Goal: Task Accomplishment & Management: Complete application form

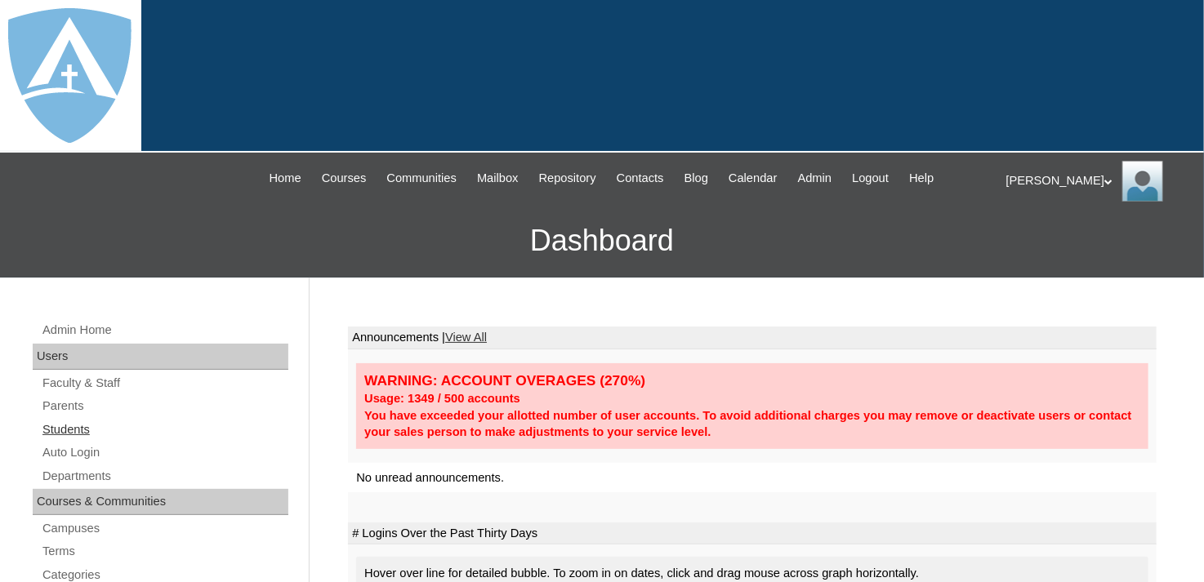
click at [59, 430] on link "Students" at bounding box center [165, 430] width 248 height 20
click at [74, 426] on link "Students" at bounding box center [165, 430] width 248 height 20
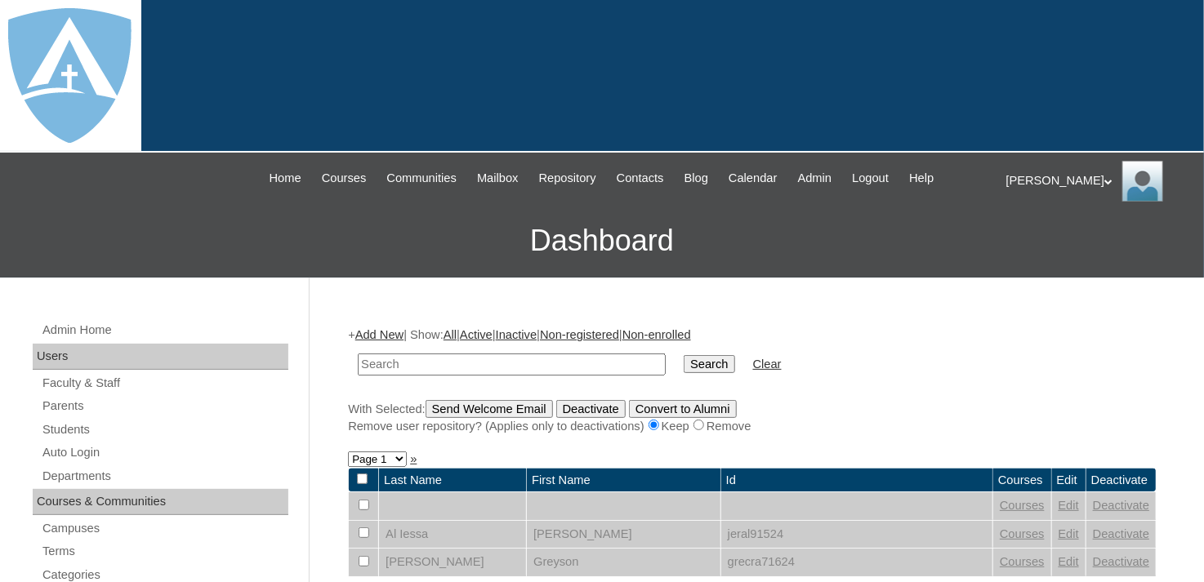
click at [370, 364] on input "text" at bounding box center [512, 365] width 308 height 22
click at [66, 427] on link "Students" at bounding box center [165, 430] width 248 height 20
click at [395, 337] on link "Add New" at bounding box center [379, 334] width 48 height 13
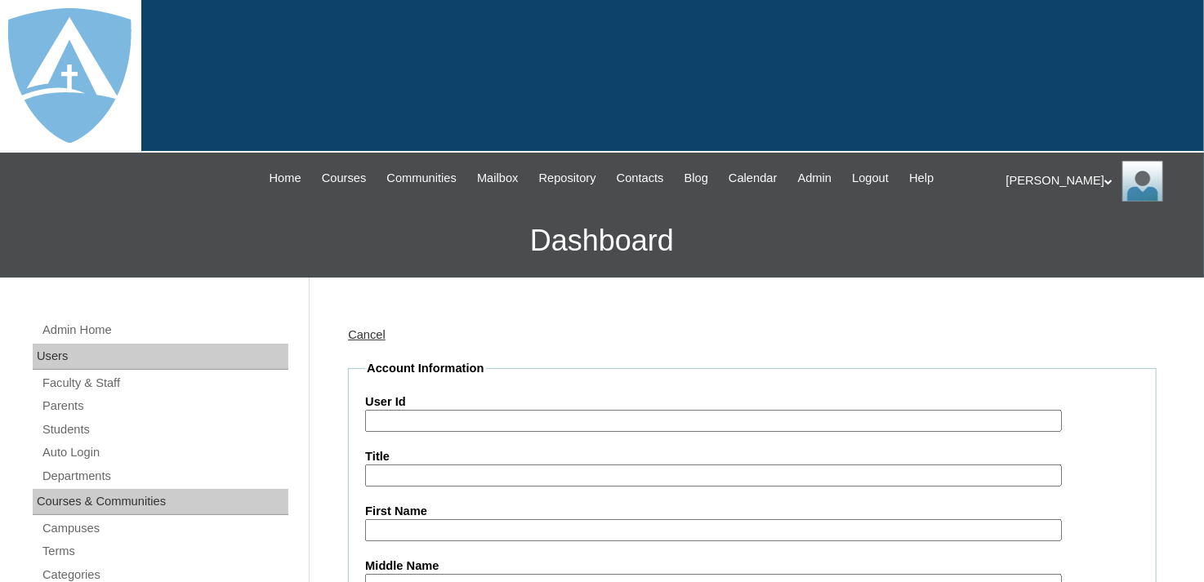
type input "tlambert"
click at [439, 423] on input "User Id" at bounding box center [713, 421] width 697 height 22
paste input "a2BVT000000UtOs2AK"
click at [370, 422] on input "a2BVT000000UtOs2AK" at bounding box center [713, 421] width 697 height 22
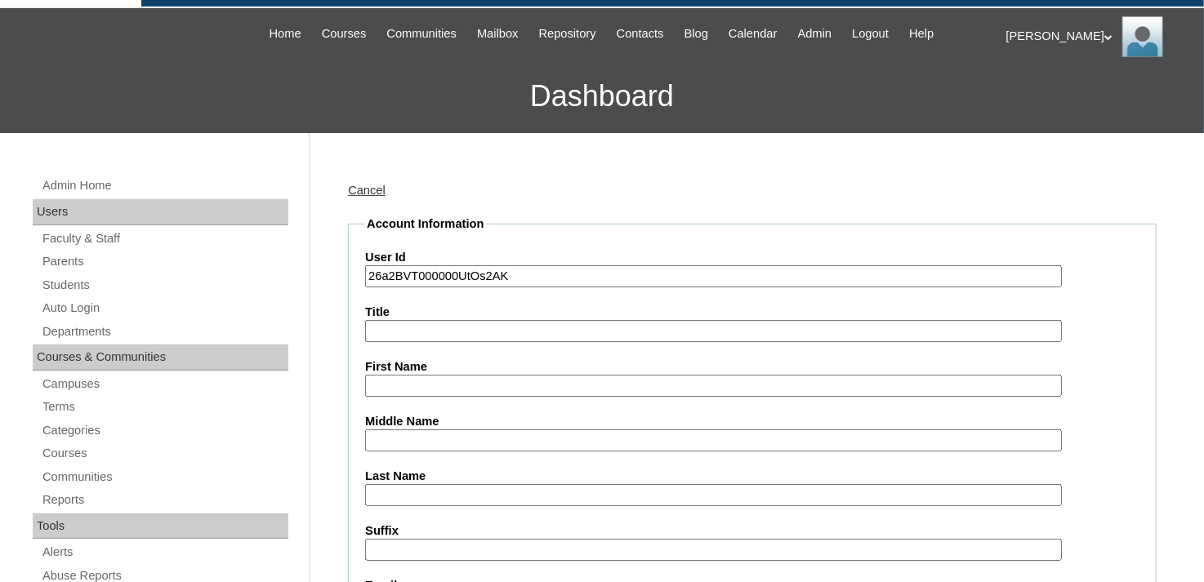
scroll to position [163, 0]
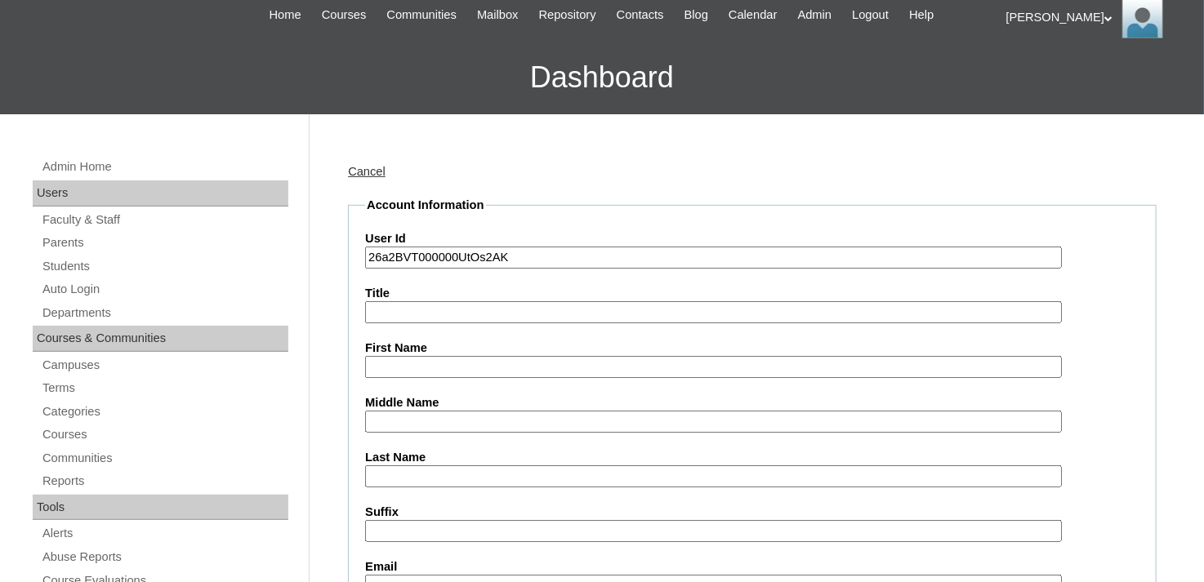
type input "26a2BVT000000UtOs2AK"
click at [435, 364] on input "First Name" at bounding box center [713, 367] width 697 height 22
type input "Aisley"
drag, startPoint x: 382, startPoint y: 476, endPoint x: 382, endPoint y: 461, distance: 15.5
click at [382, 476] on input "Last Name" at bounding box center [713, 477] width 697 height 22
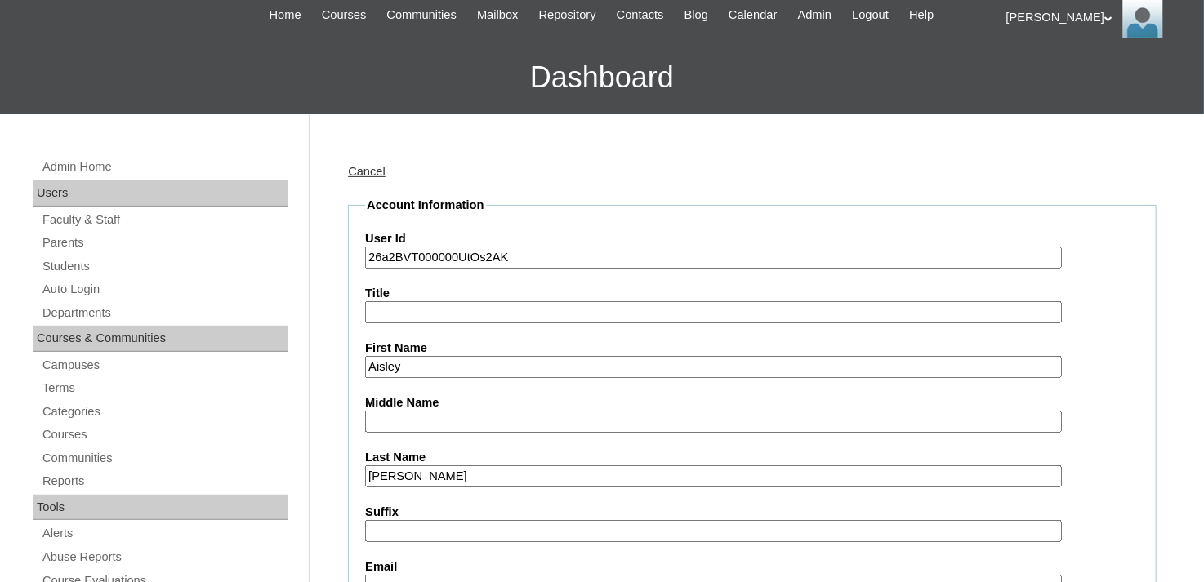
type input "Williams"
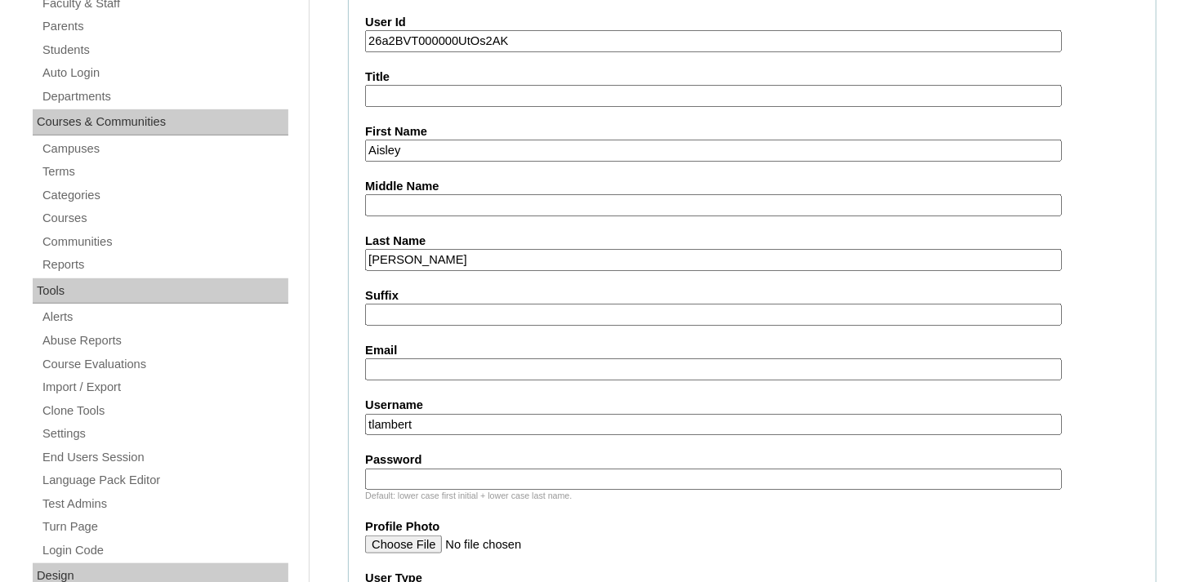
scroll to position [408, 0]
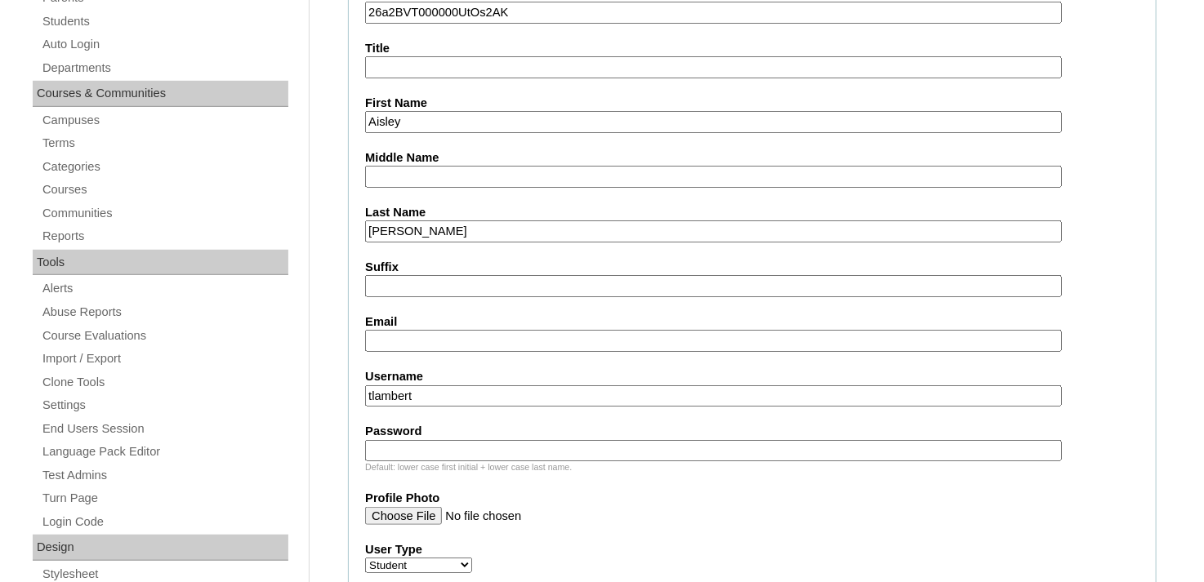
click at [417, 333] on input "Email" at bounding box center [713, 341] width 697 height 22
paste input "aisley.williams@enlightiumstudent.com"
type input "aisley.williams@enlightiumstudent.com"
drag, startPoint x: 427, startPoint y: 388, endPoint x: 346, endPoint y: 393, distance: 81.0
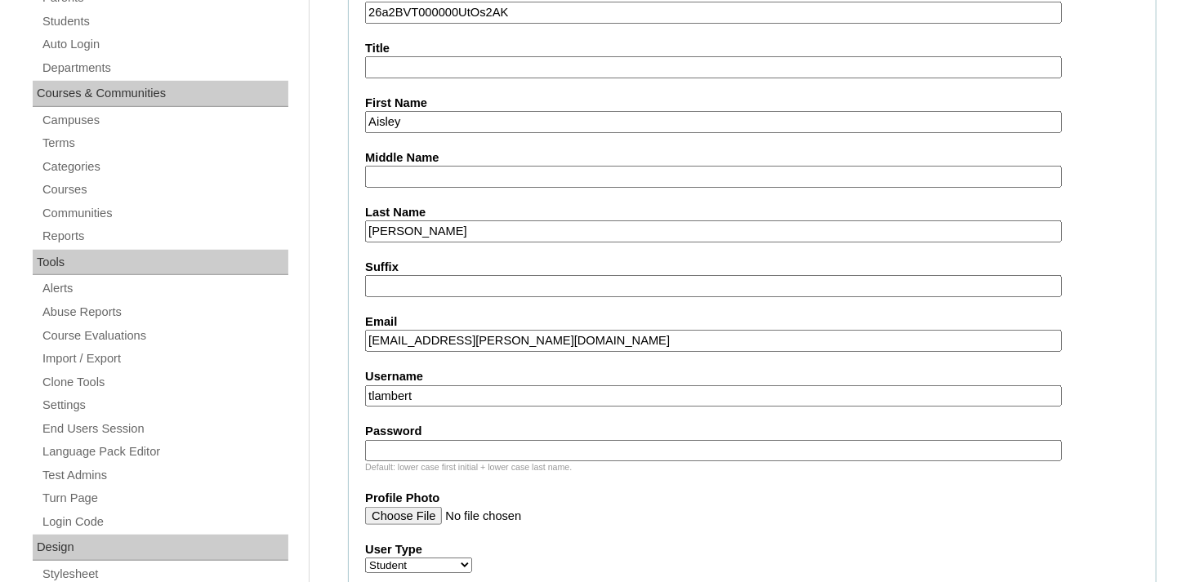
paste input "aisley.williams@enlightiumstudent.com"
type input "aisley.williams@enlightiumstudent.com"
click at [426, 444] on input "Password" at bounding box center [713, 451] width 697 height 22
paste input "aisley.williams@enlightiumstudent.com"
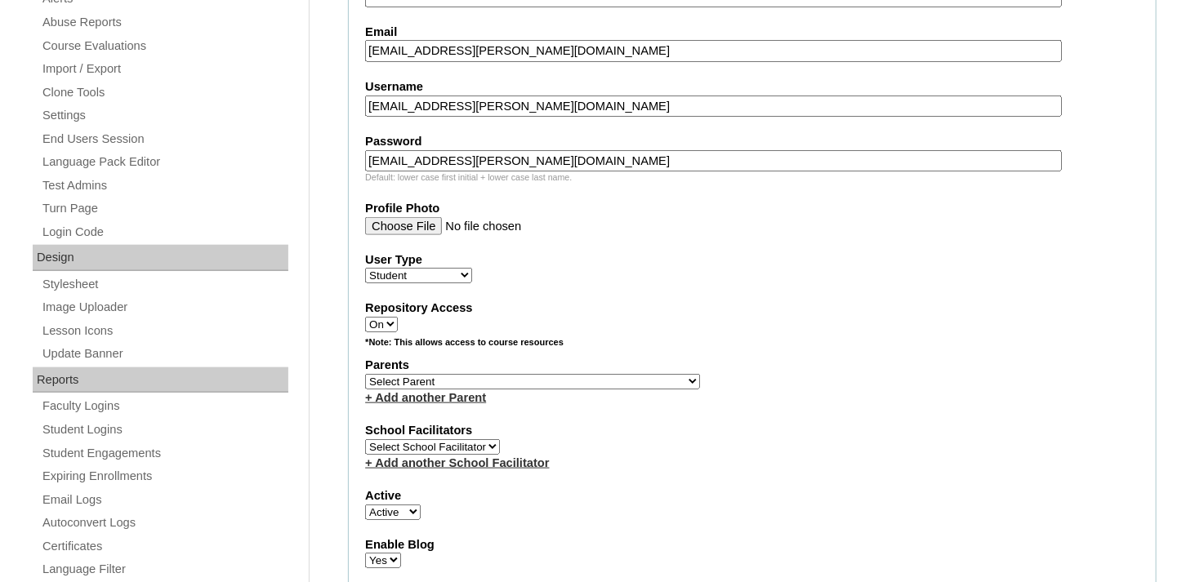
scroll to position [735, 0]
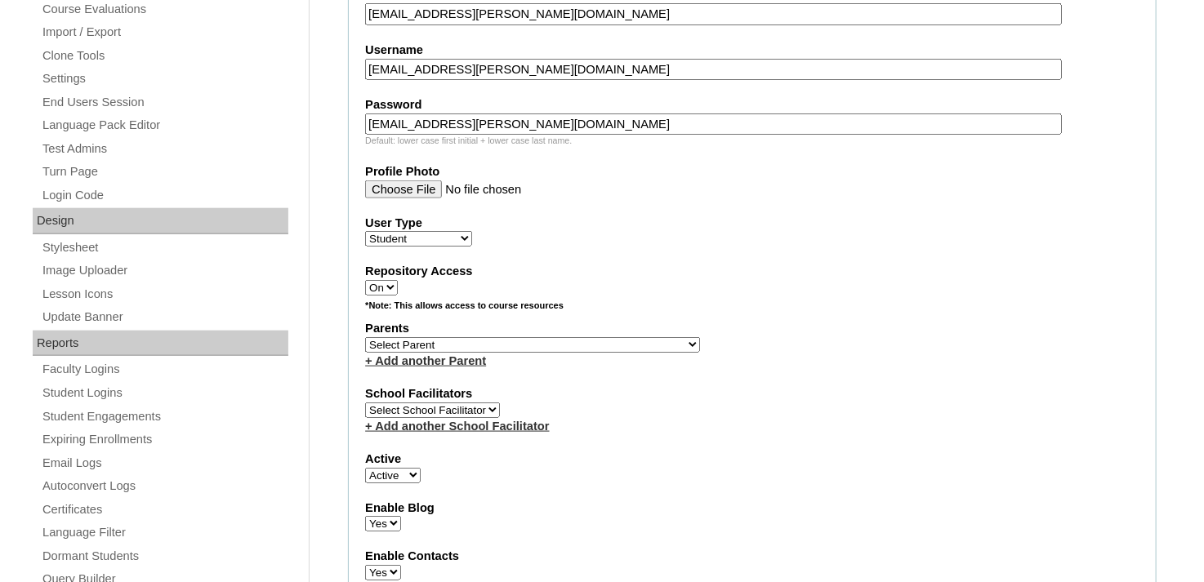
type input "aisley.williams@enlightiumstudent.com"
click at [444, 337] on select "Select Parent Abbas, Tahani Garcia, Rosa Kaneko, Chad Labourdette, Jessica Nich…" at bounding box center [532, 345] width 335 height 16
select select "100431"
click at [365, 337] on select "Select Parent Abbas, Tahani Garcia, Rosa Kaneko, Chad Labourdette, Jessica Nich…" at bounding box center [532, 345] width 335 height 16
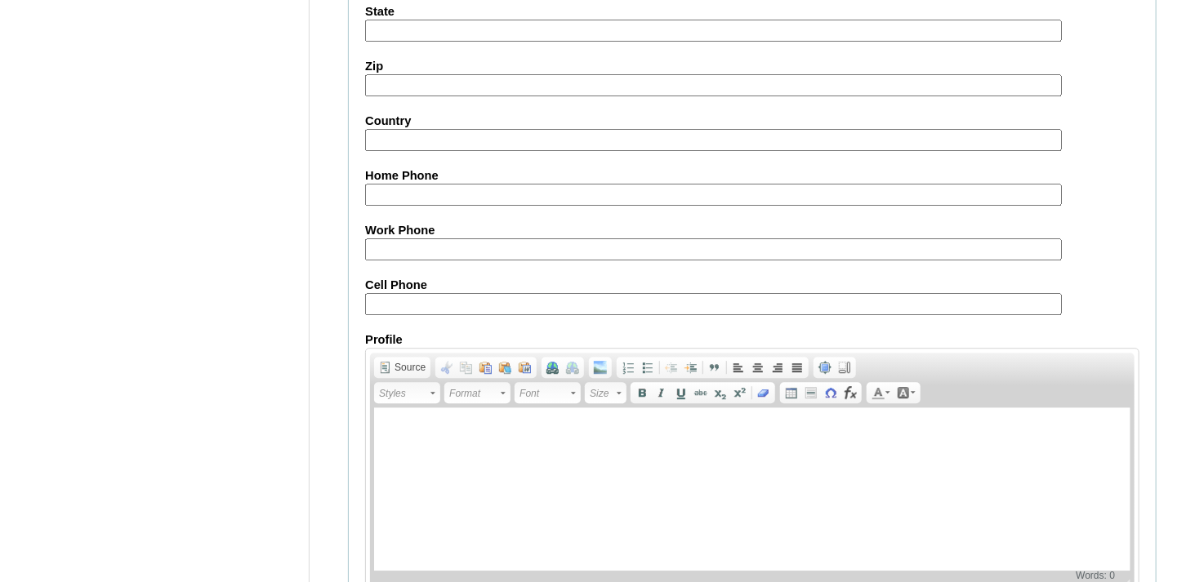
scroll to position [1974, 0]
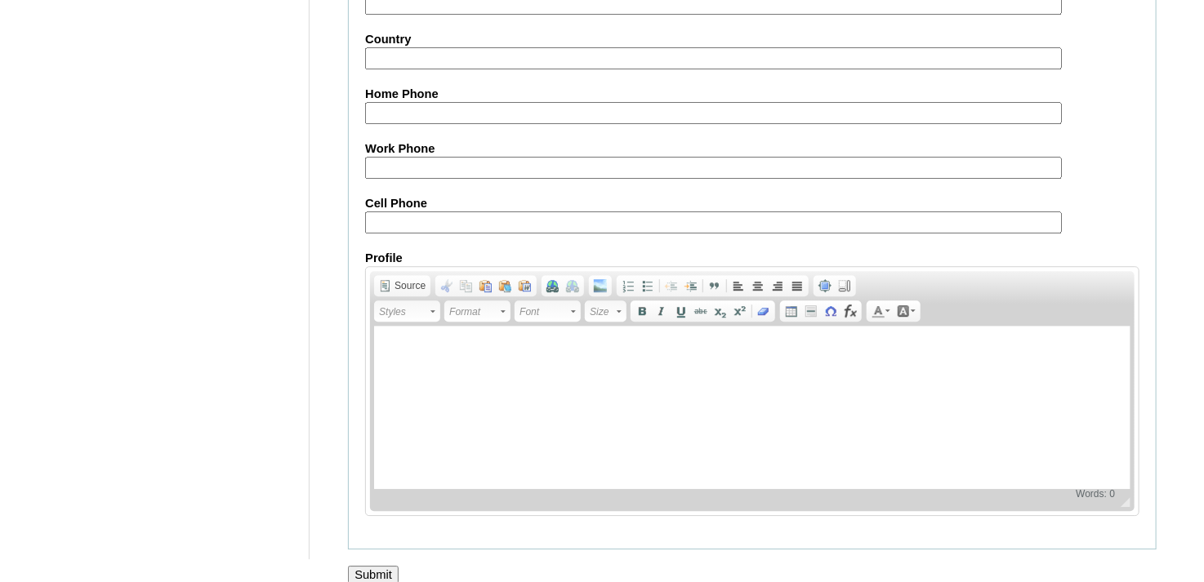
click at [361, 566] on input "Submit" at bounding box center [373, 575] width 51 height 18
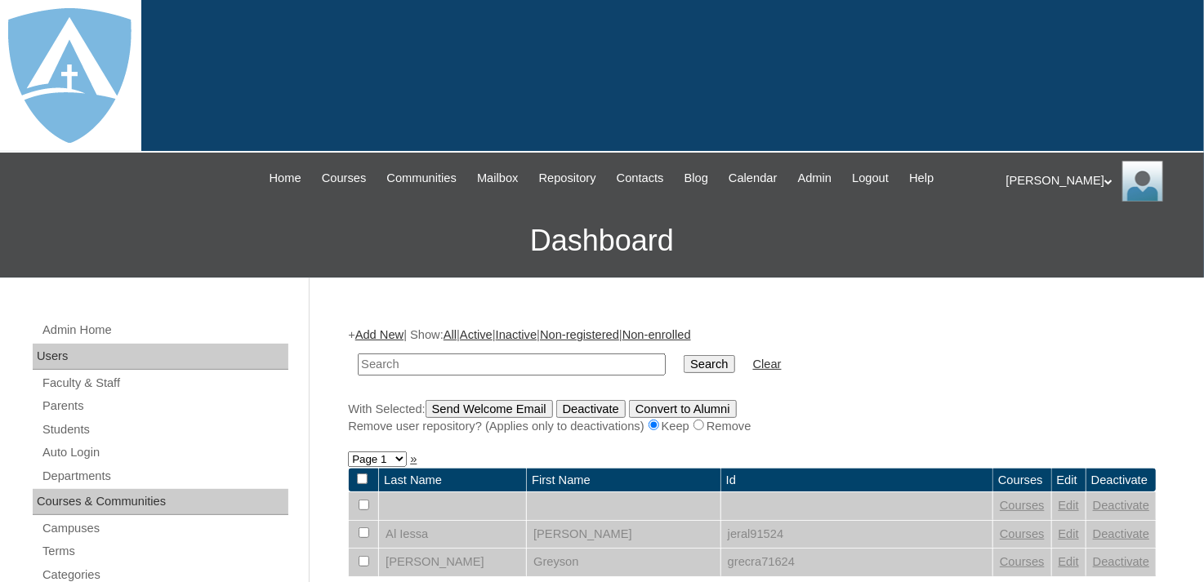
click at [495, 359] on input "text" at bounding box center [512, 365] width 308 height 22
type input "aisley"
click at [684, 355] on input "Search" at bounding box center [709, 364] width 51 height 18
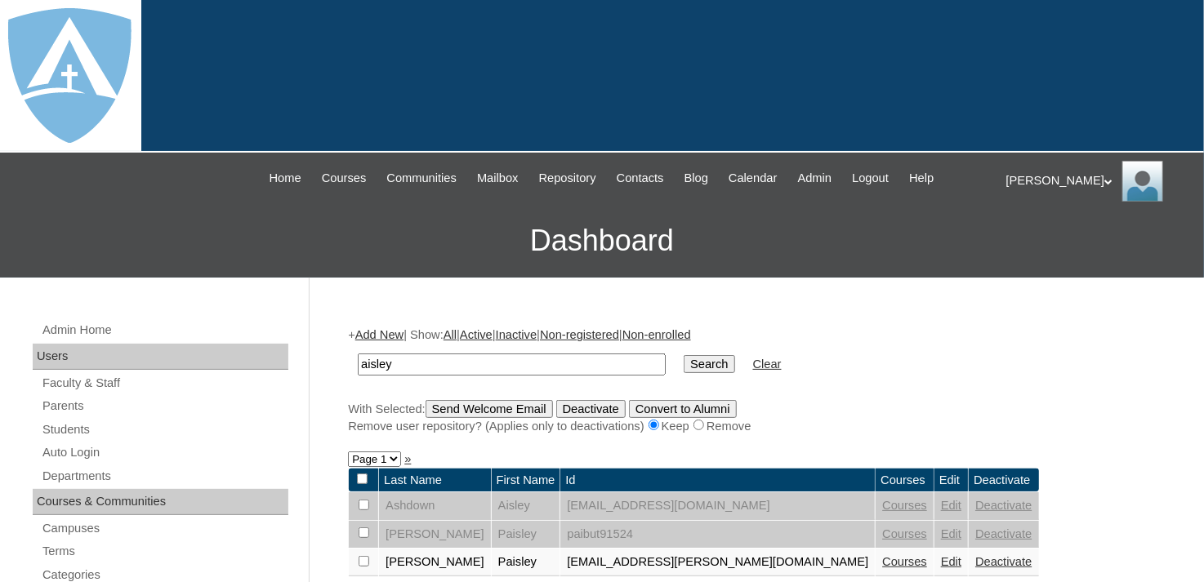
click at [684, 359] on input "Search" at bounding box center [709, 364] width 51 height 18
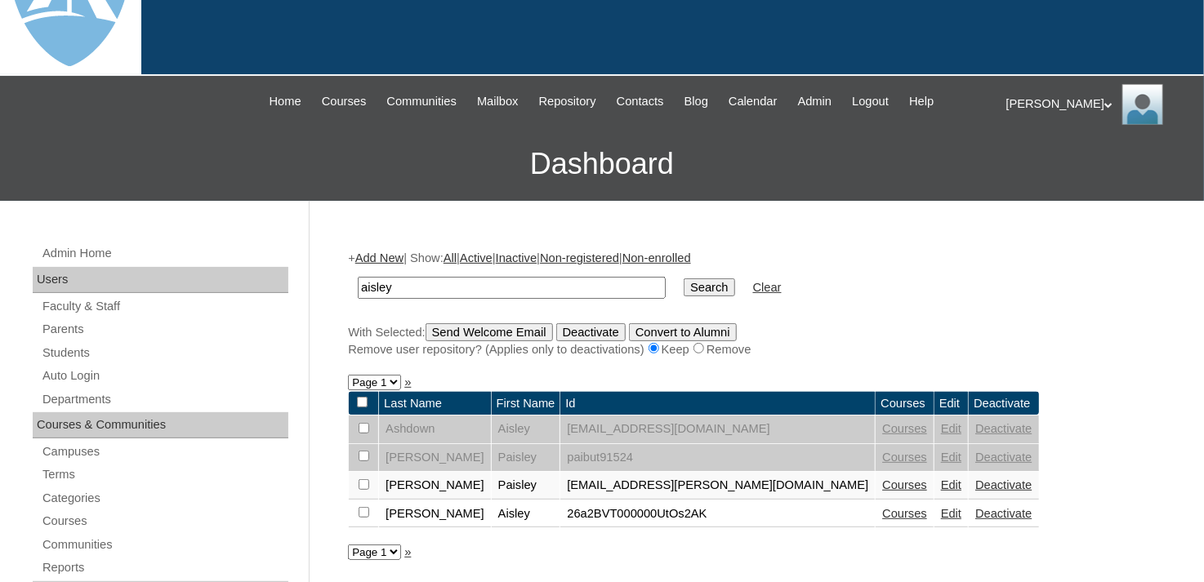
scroll to position [163, 0]
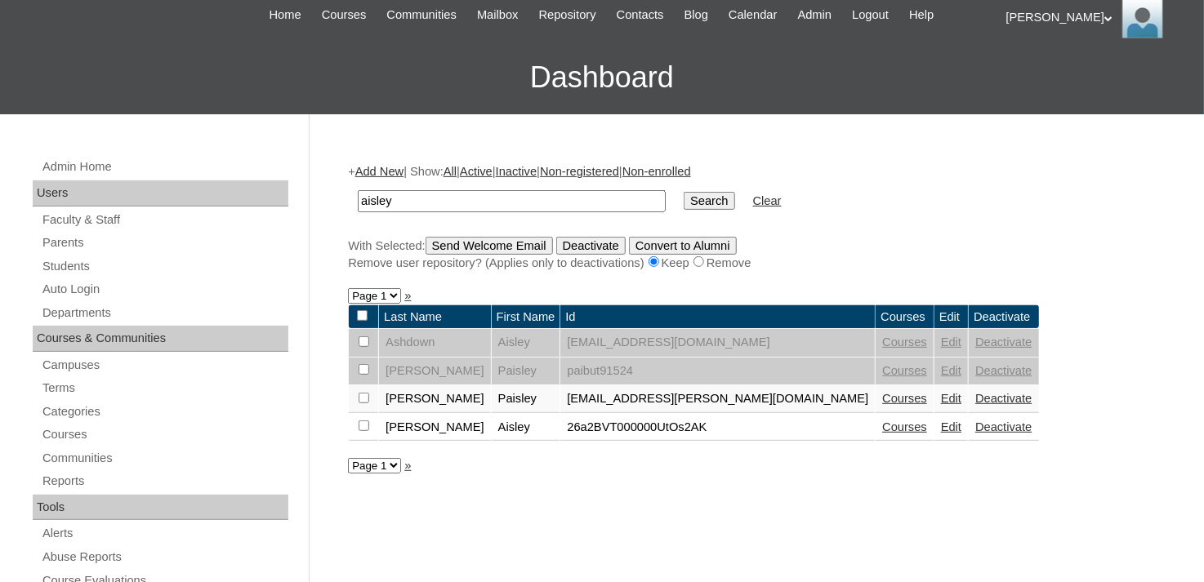
click at [882, 421] on link "Courses" at bounding box center [904, 427] width 45 height 13
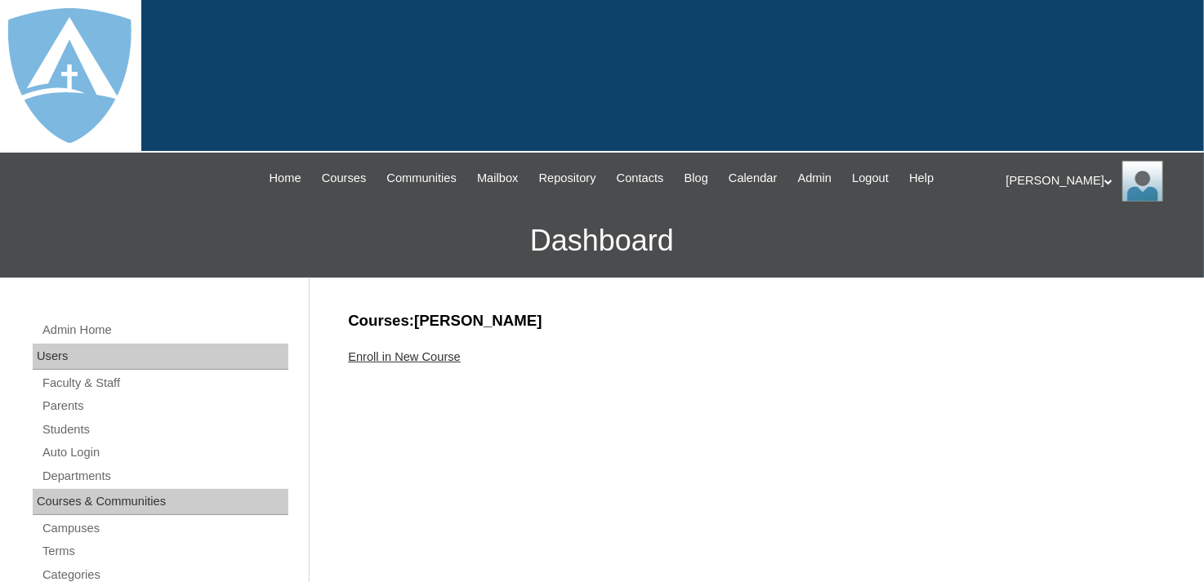
click at [451, 357] on link "Enroll in New Course" at bounding box center [404, 356] width 113 height 13
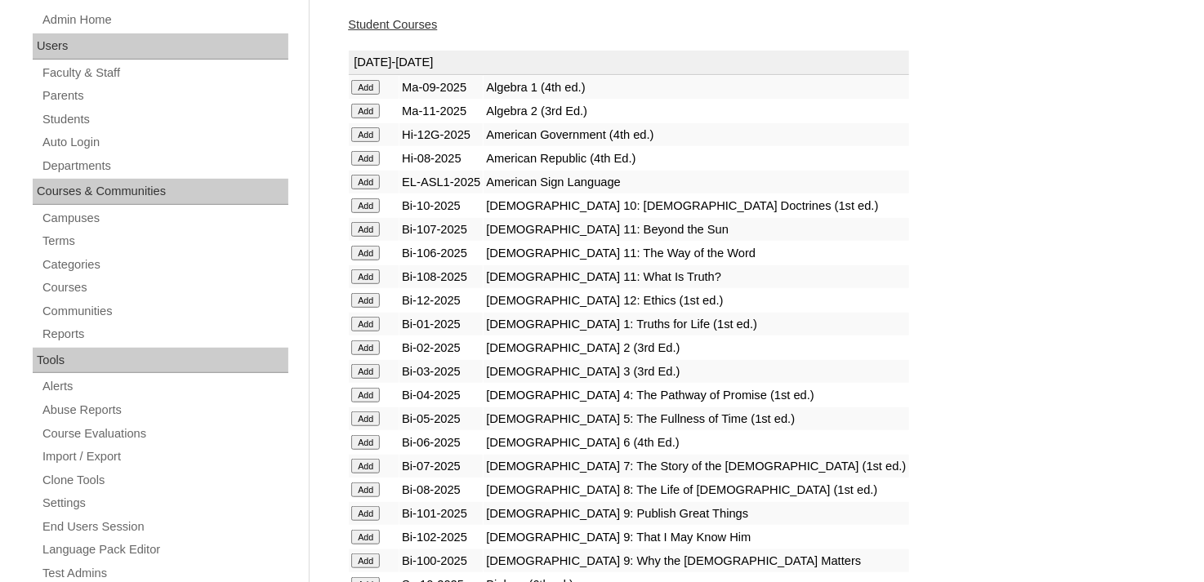
scroll to position [408, 0]
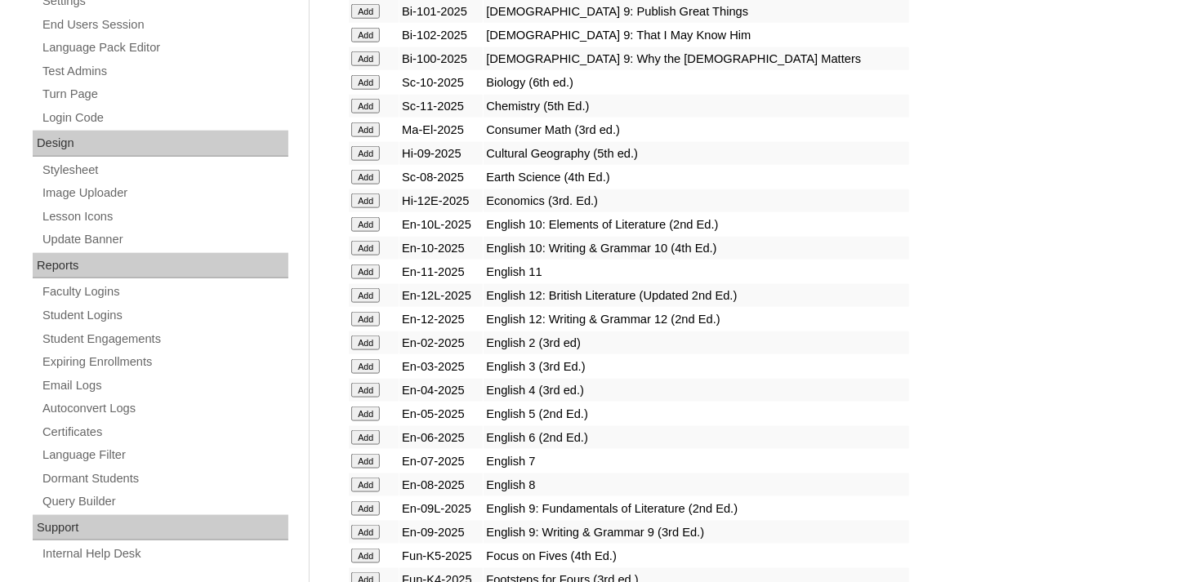
scroll to position [817, 0]
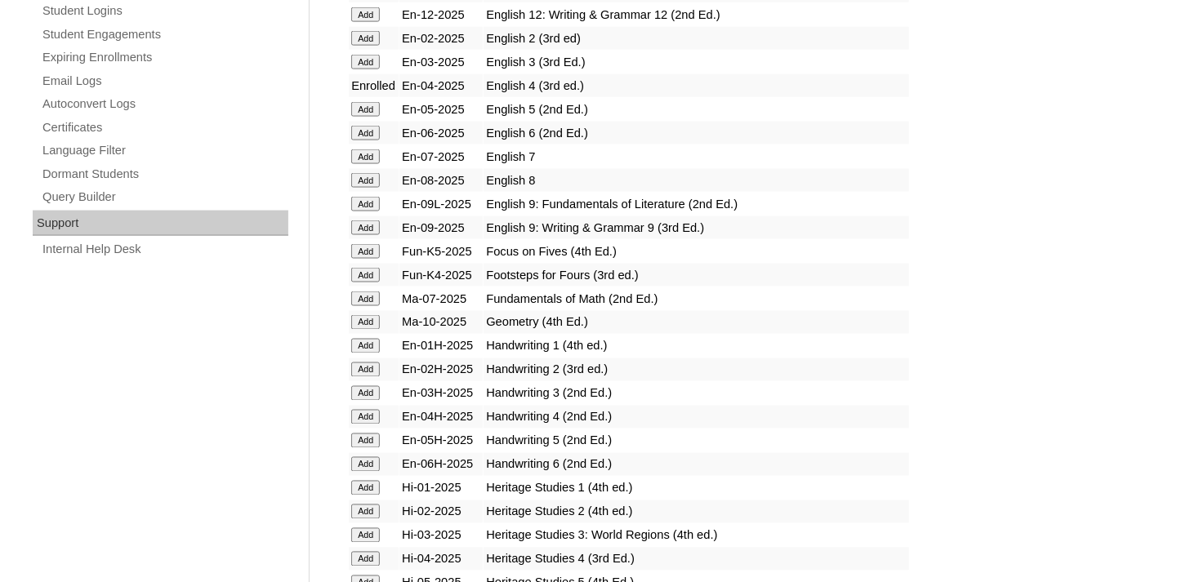
scroll to position [1144, 0]
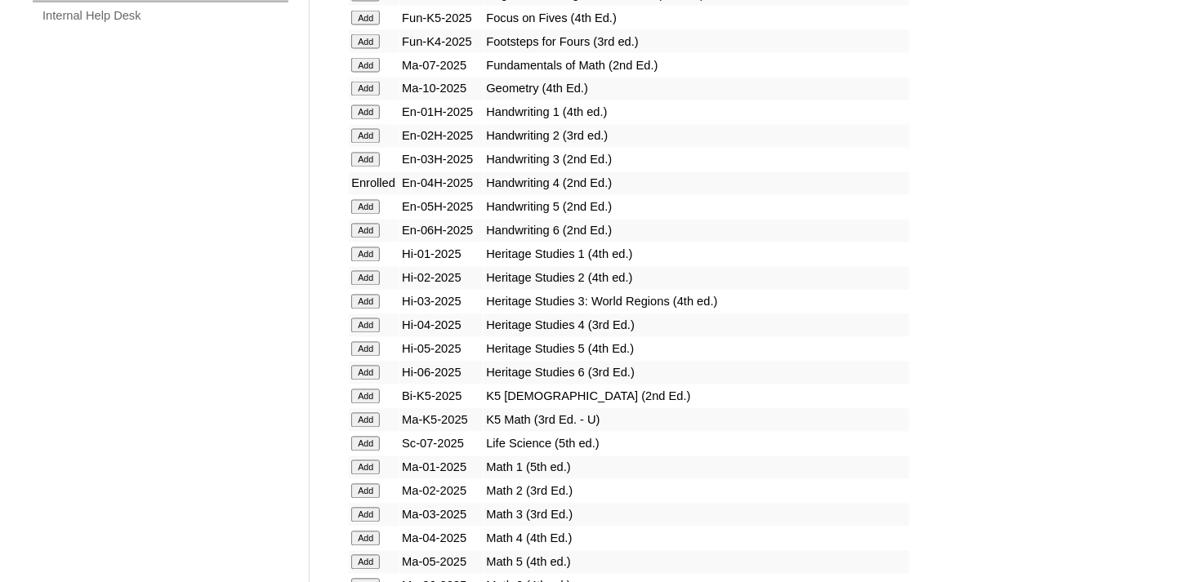
scroll to position [1389, 0]
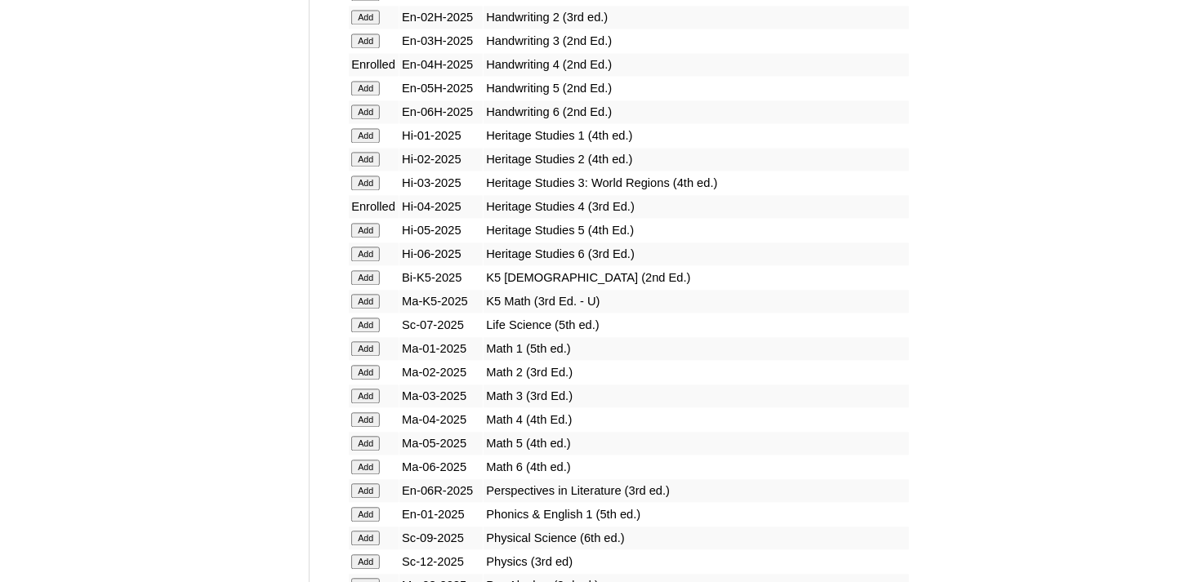
scroll to position [1552, 0]
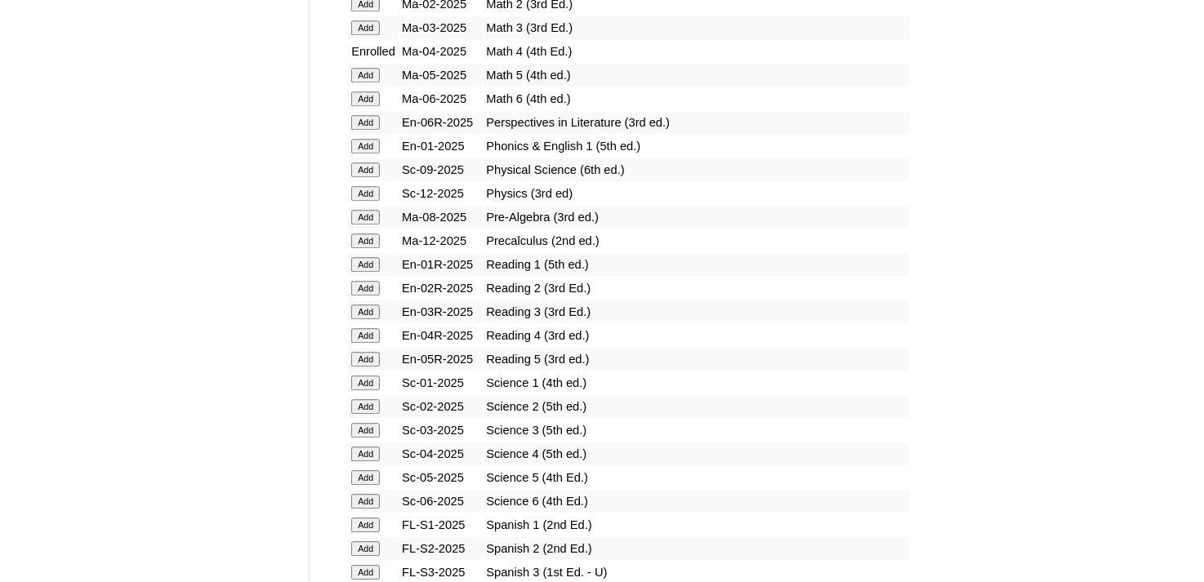
scroll to position [1879, 0]
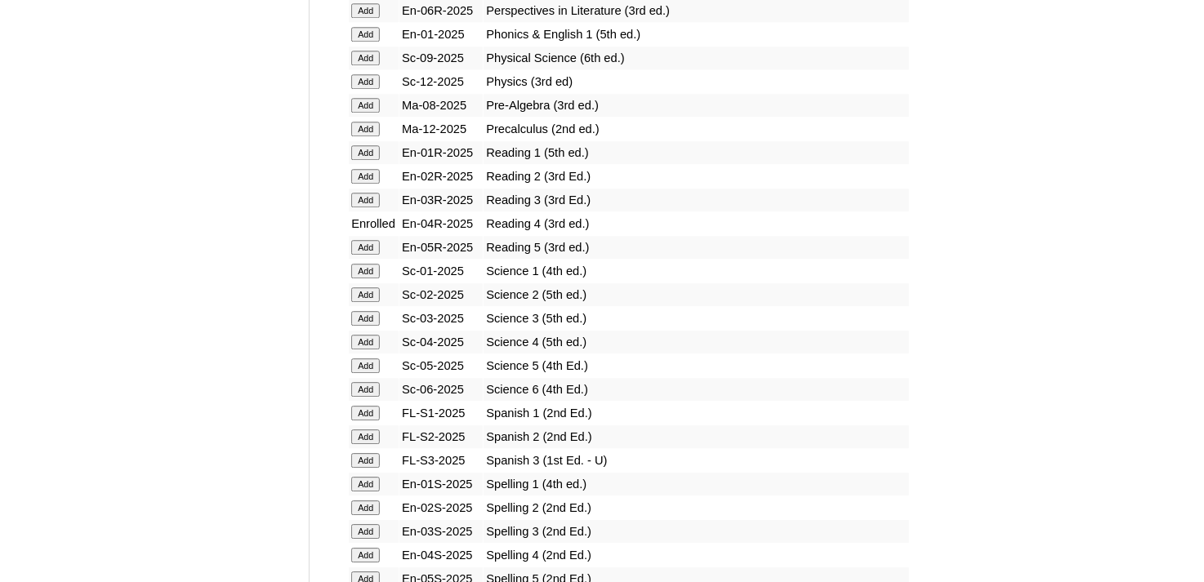
scroll to position [1961, 0]
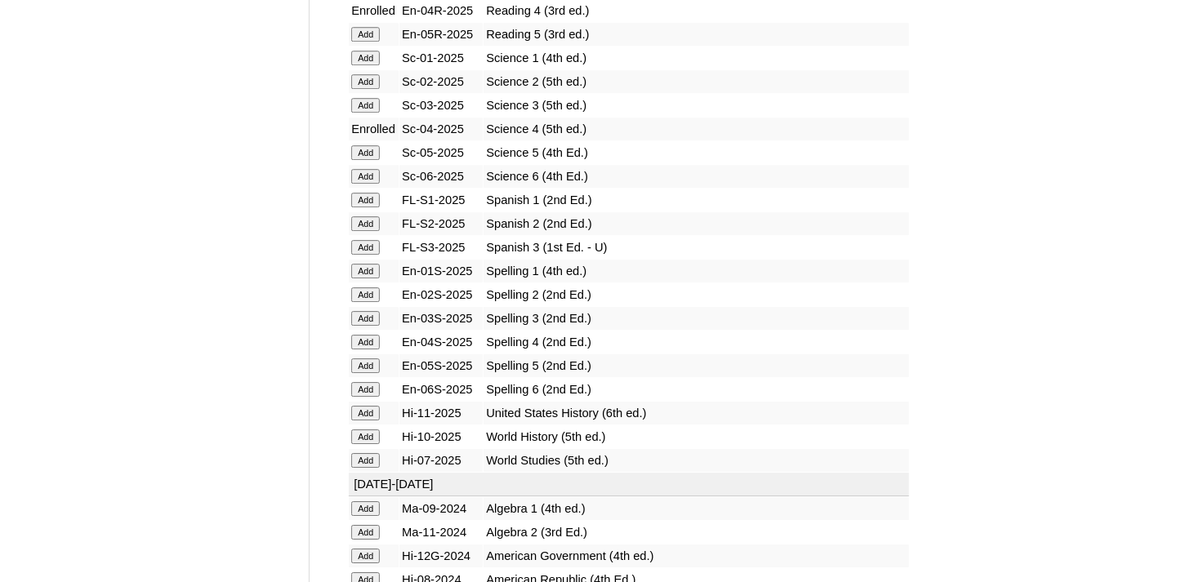
scroll to position [2206, 0]
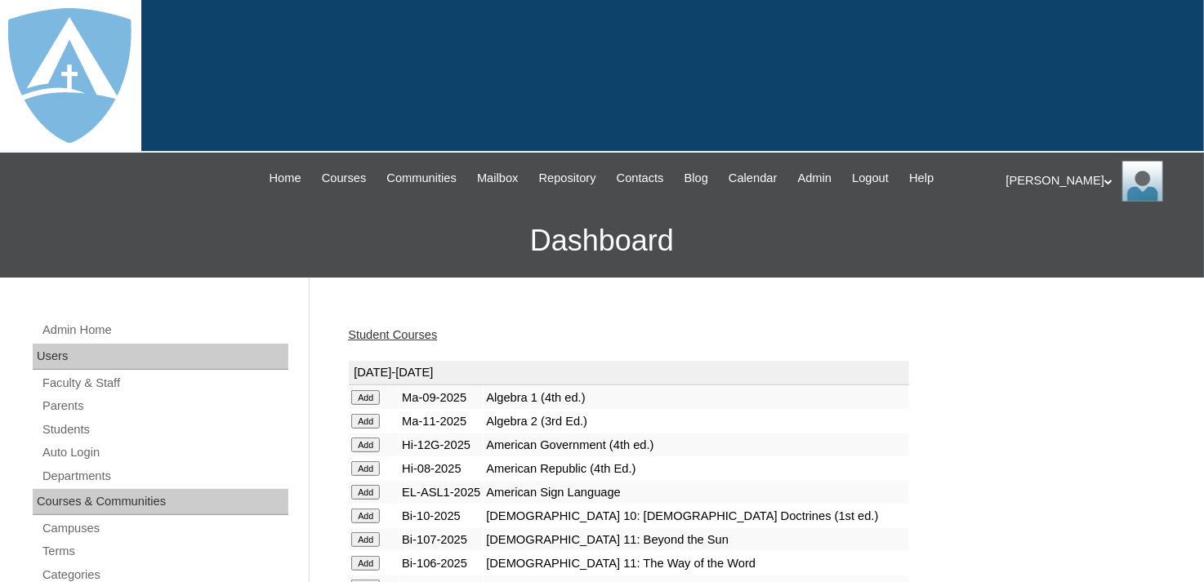
click at [405, 328] on link "Student Courses" at bounding box center [392, 334] width 89 height 13
